Goal: Task Accomplishment & Management: Manage account settings

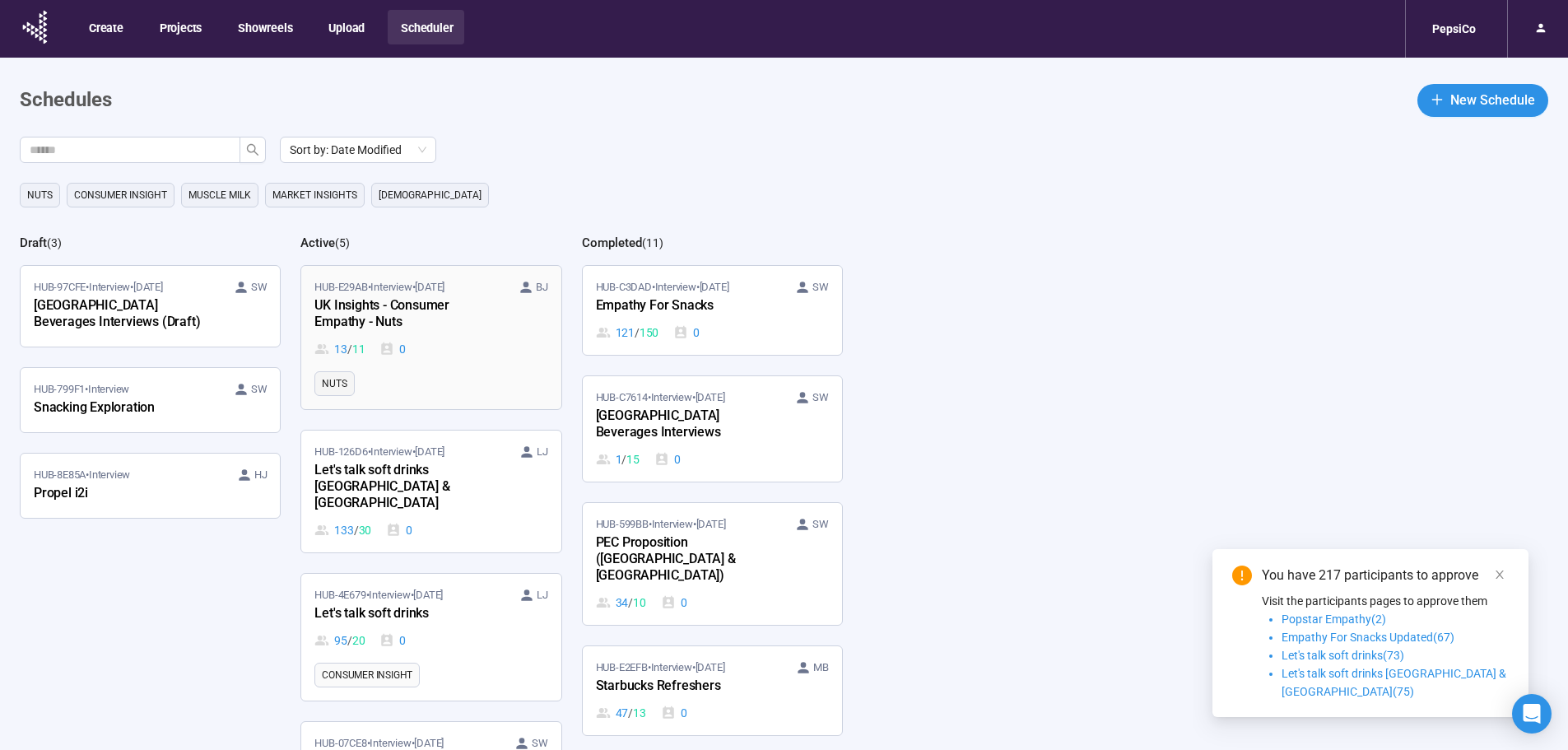
click at [493, 332] on div "UK Insights - Consumer Empathy - Nuts" at bounding box center [405, 314] width 181 height 38
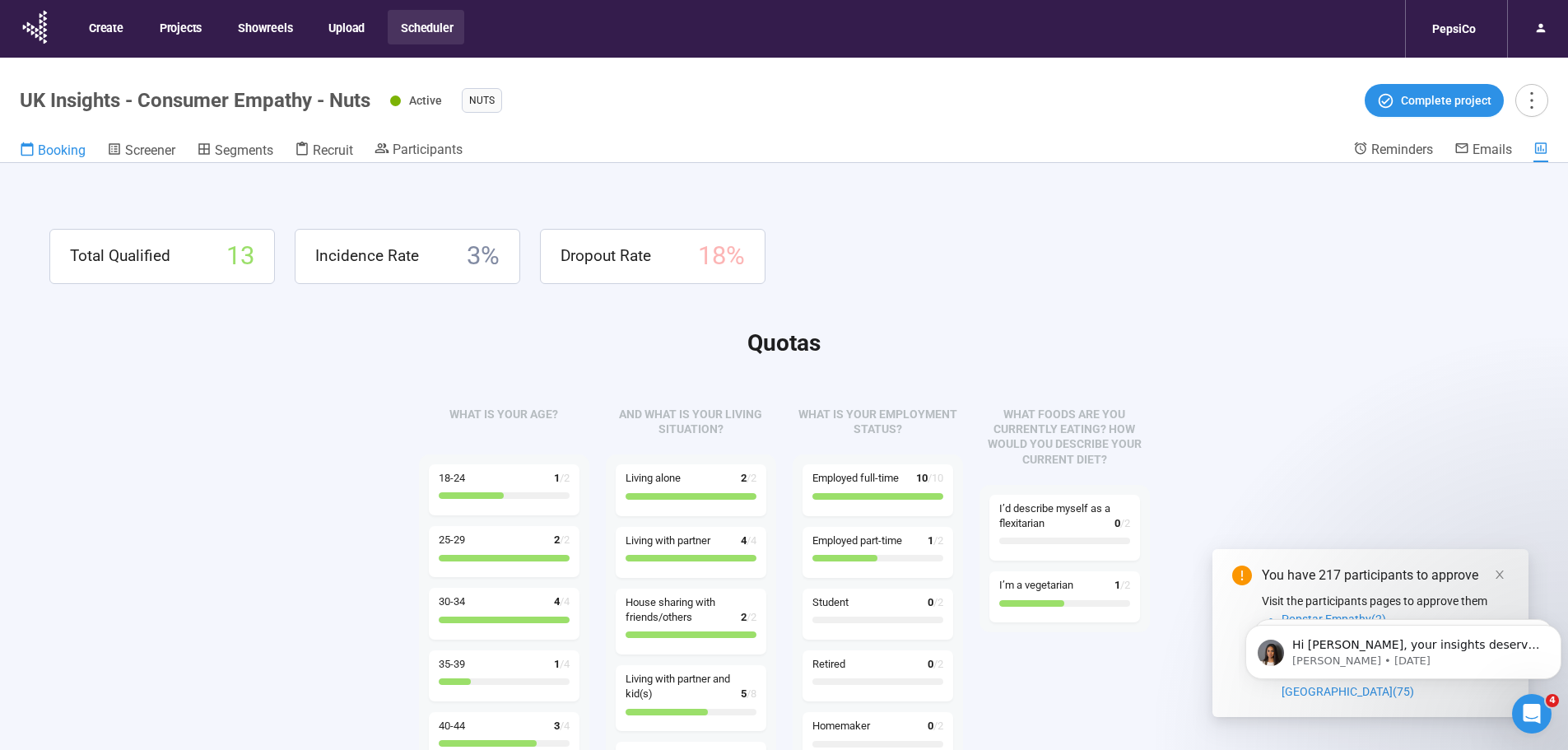
click at [61, 155] on span "Booking" at bounding box center [62, 150] width 48 height 15
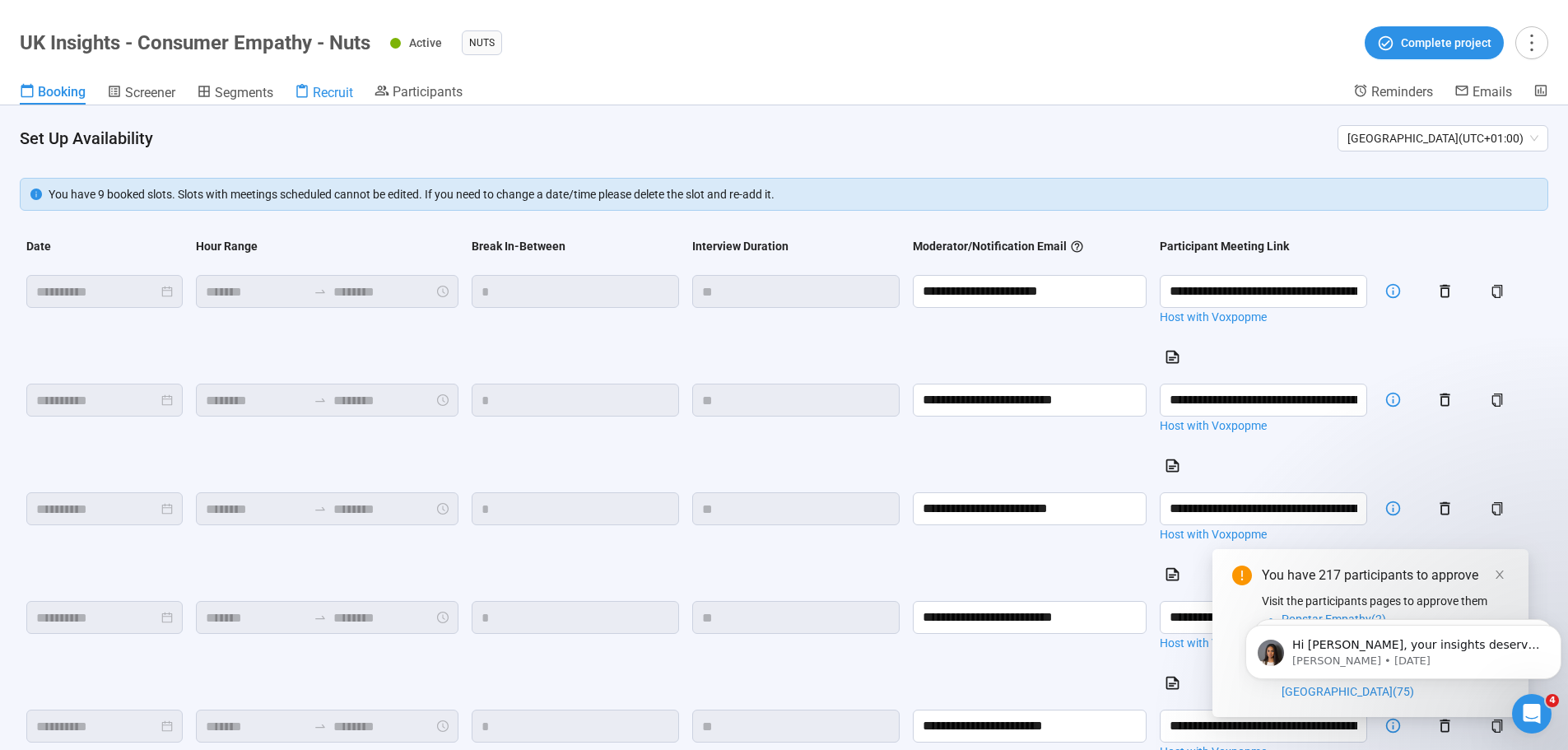
click at [339, 95] on span "Recruit" at bounding box center [333, 92] width 41 height 15
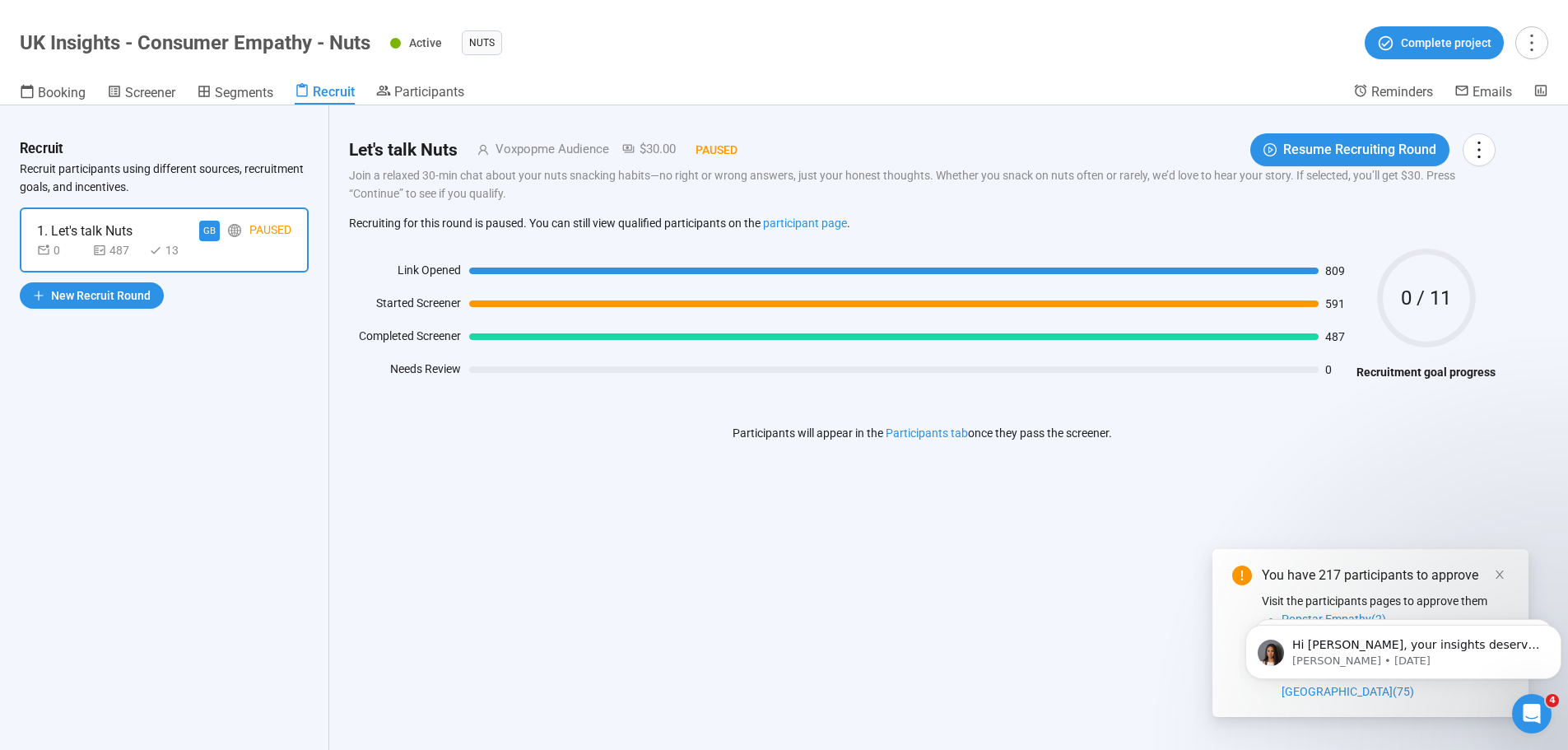
click at [424, 81] on header "UK Insights - Consumer Empathy - Nuts Active Nuts Complete project Booking Scre…" at bounding box center [784, 53] width 1568 height 105
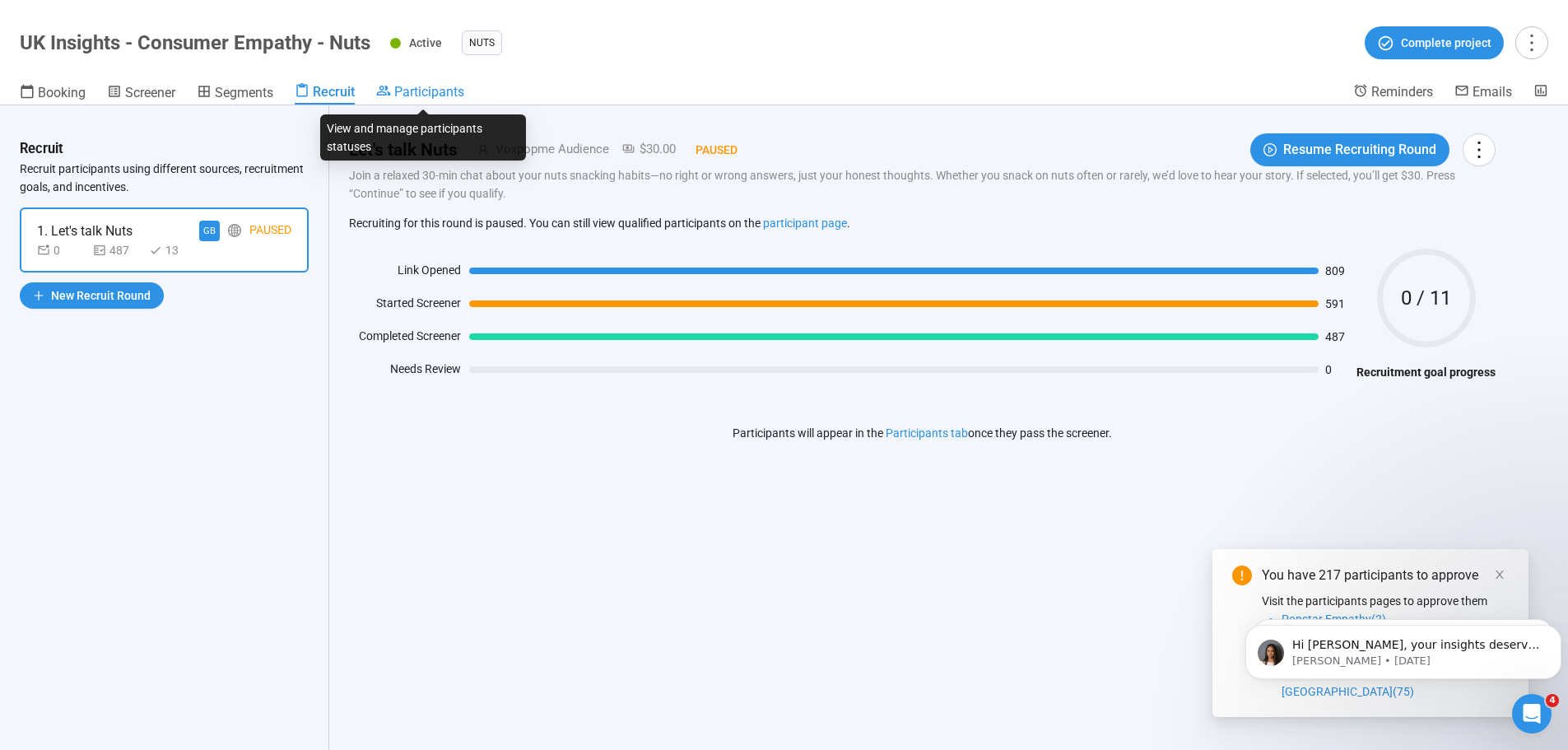
click at [417, 97] on span "Participants" at bounding box center [429, 92] width 70 height 15
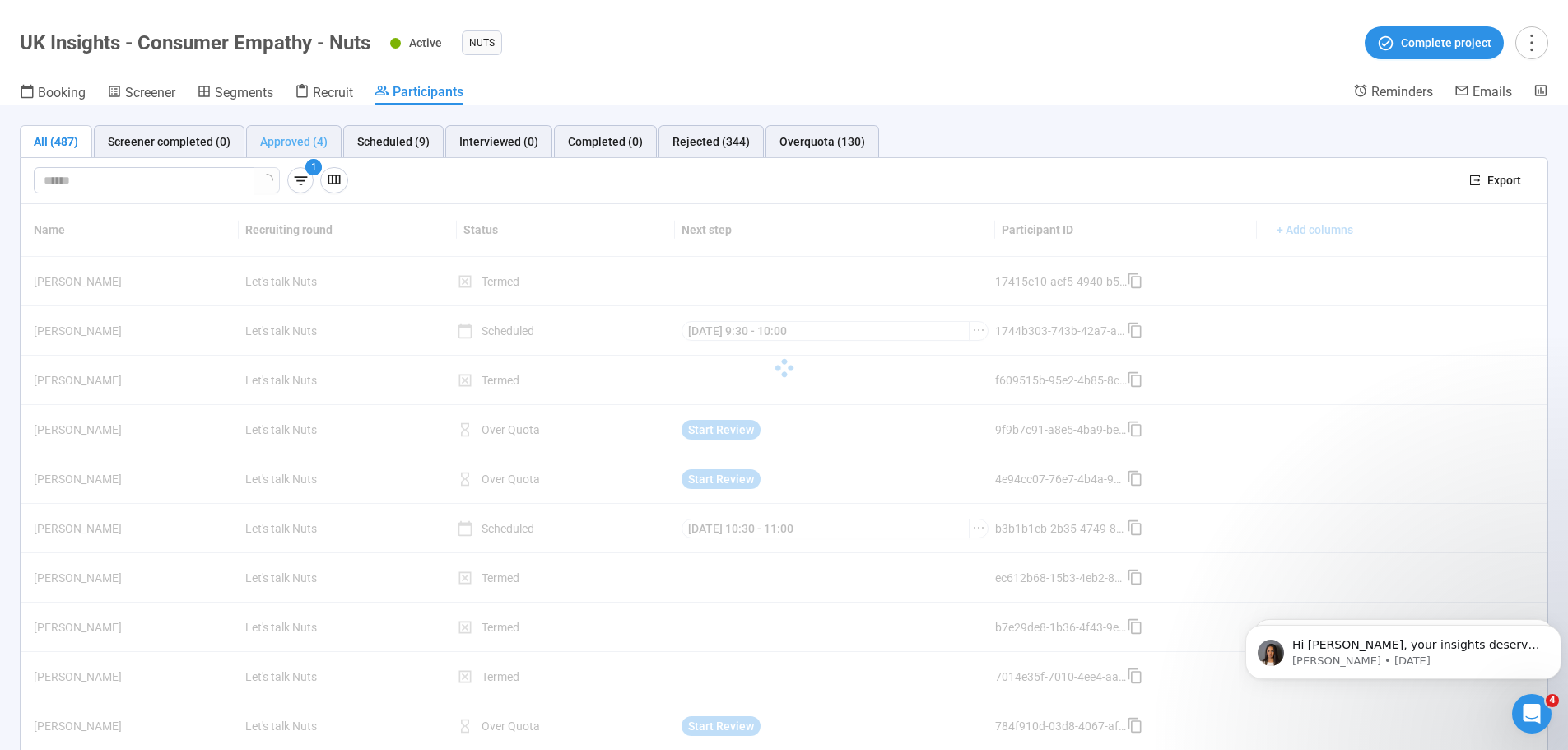
click at [246, 141] on div "Approved (4)" at bounding box center [294, 141] width 96 height 33
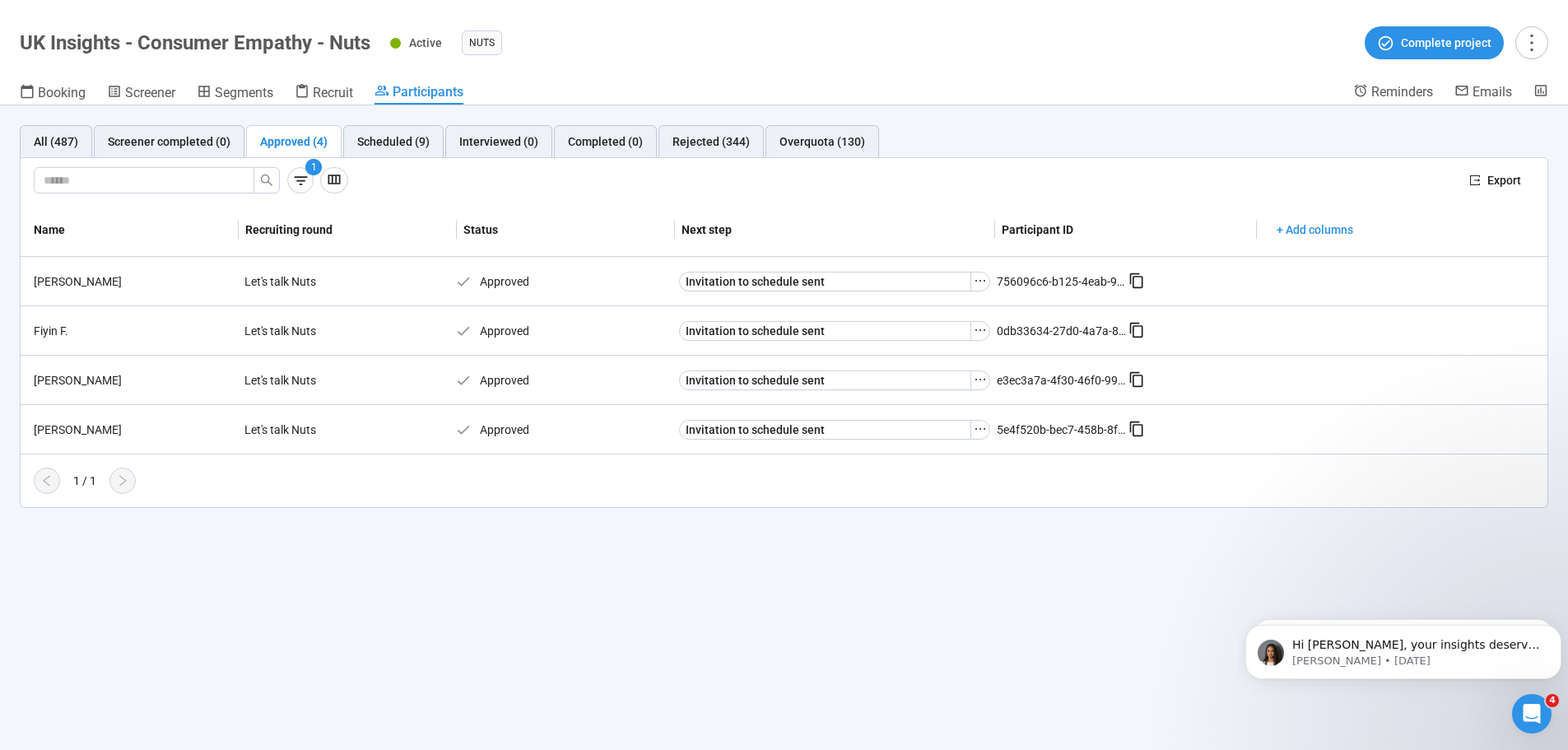
click at [279, 146] on div "Approved (4)" at bounding box center [294, 141] width 68 height 18
click at [76, 535] on div "All (487) Screener completed (0) Approved (4) Scheduled (9) Interviewed (0) Com…" at bounding box center [784, 428] width 1568 height 645
click at [1537, 35] on icon "more" at bounding box center [1532, 42] width 22 height 22
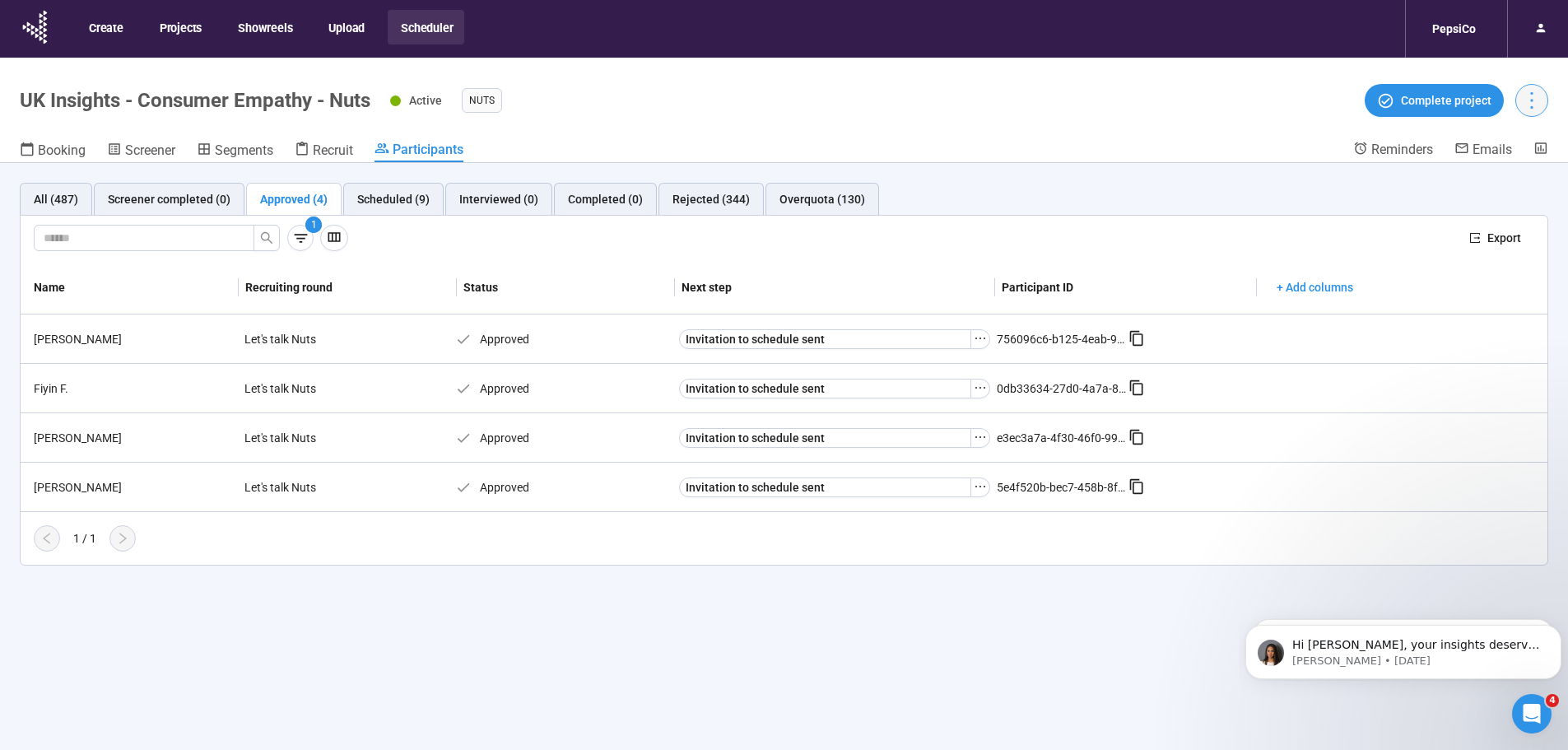
click at [1537, 108] on icon "more" at bounding box center [1532, 100] width 22 height 22
click at [1501, 135] on span "Project details" at bounding box center [1498, 136] width 72 height 18
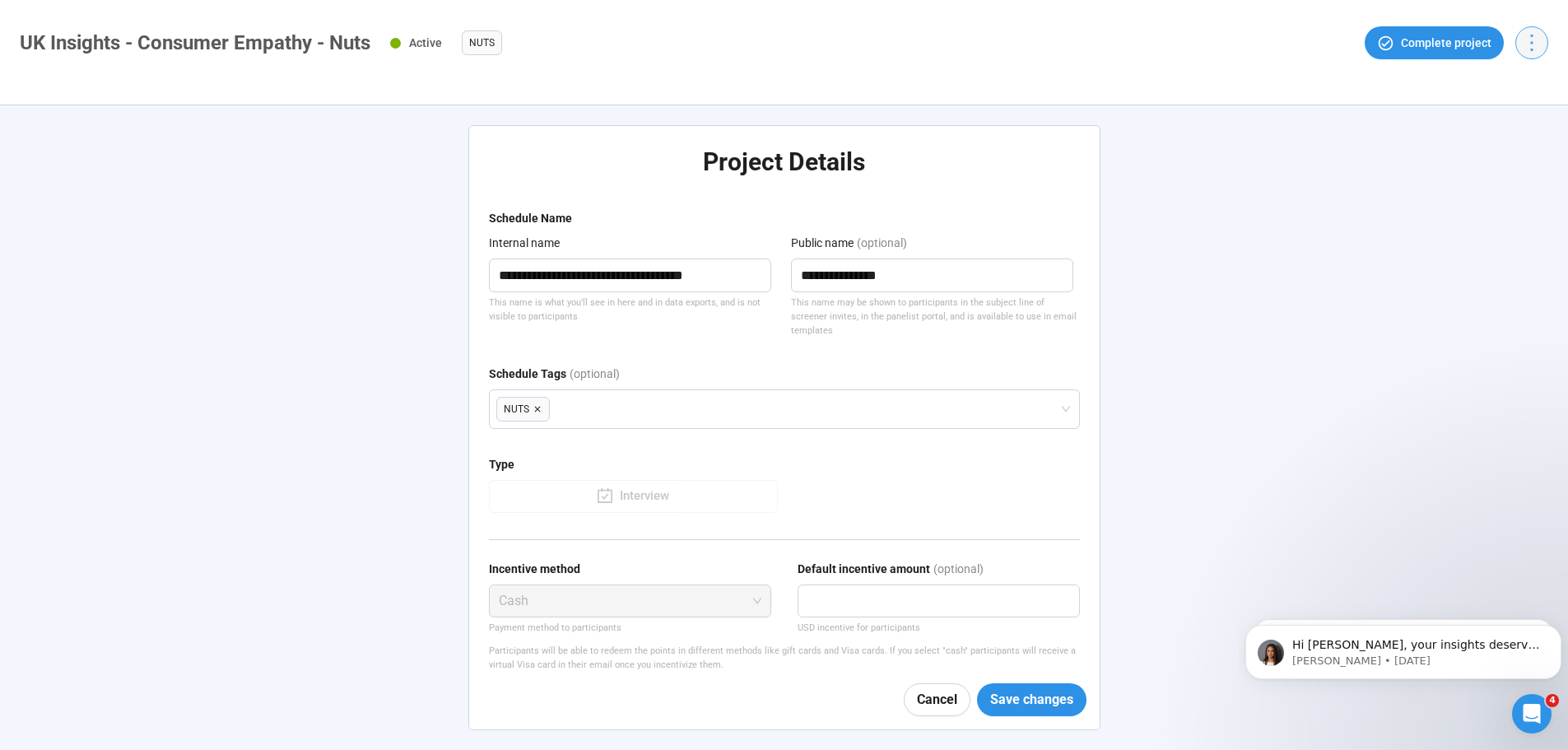
click at [1535, 39] on icon "more" at bounding box center [1532, 42] width 22 height 22
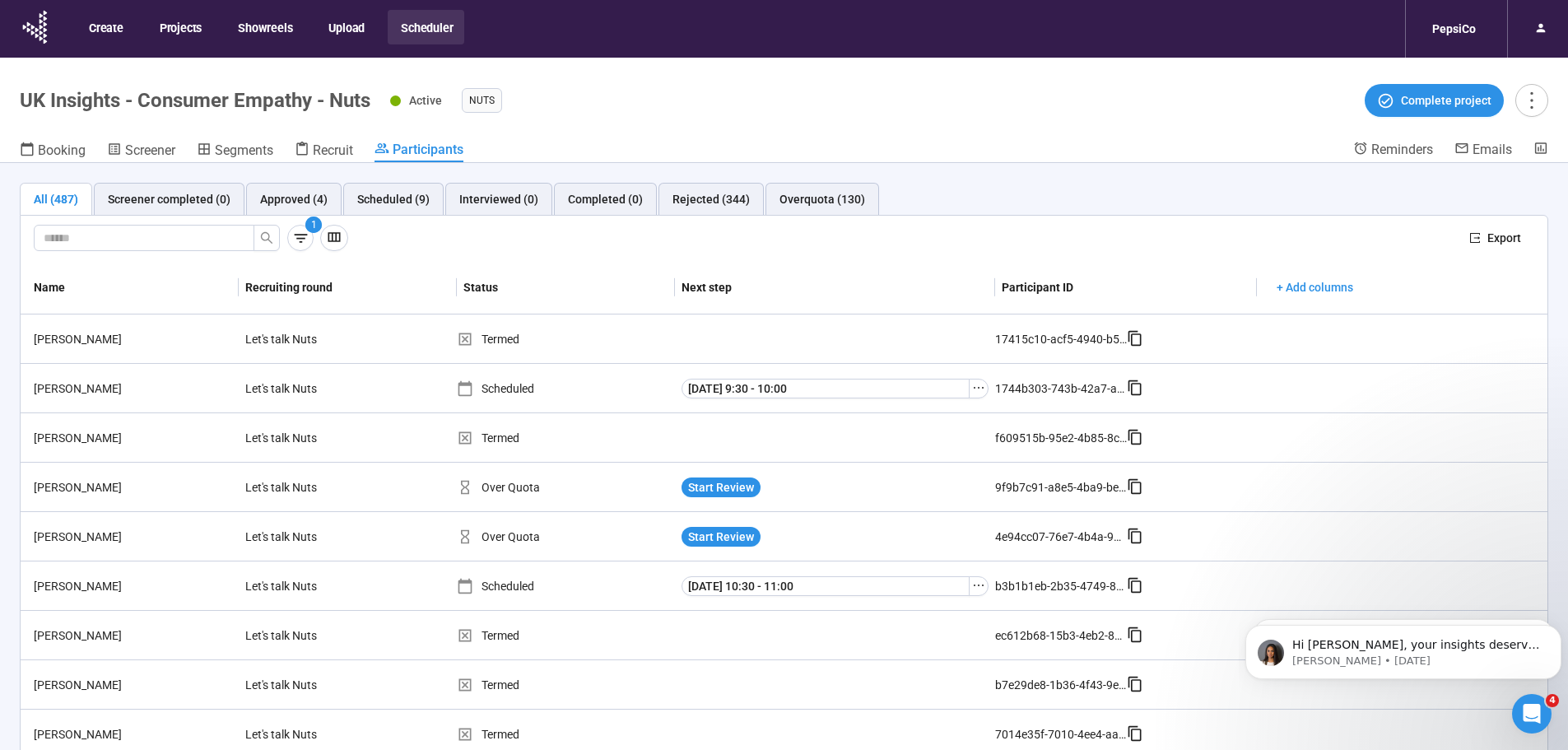
click at [107, 101] on h1 "UK Insights - Consumer Empathy - Nuts" at bounding box center [194, 100] width 350 height 23
click at [61, 142] on div "Booking" at bounding box center [53, 149] width 66 height 16
